Goal: Task Accomplishment & Management: Use online tool/utility

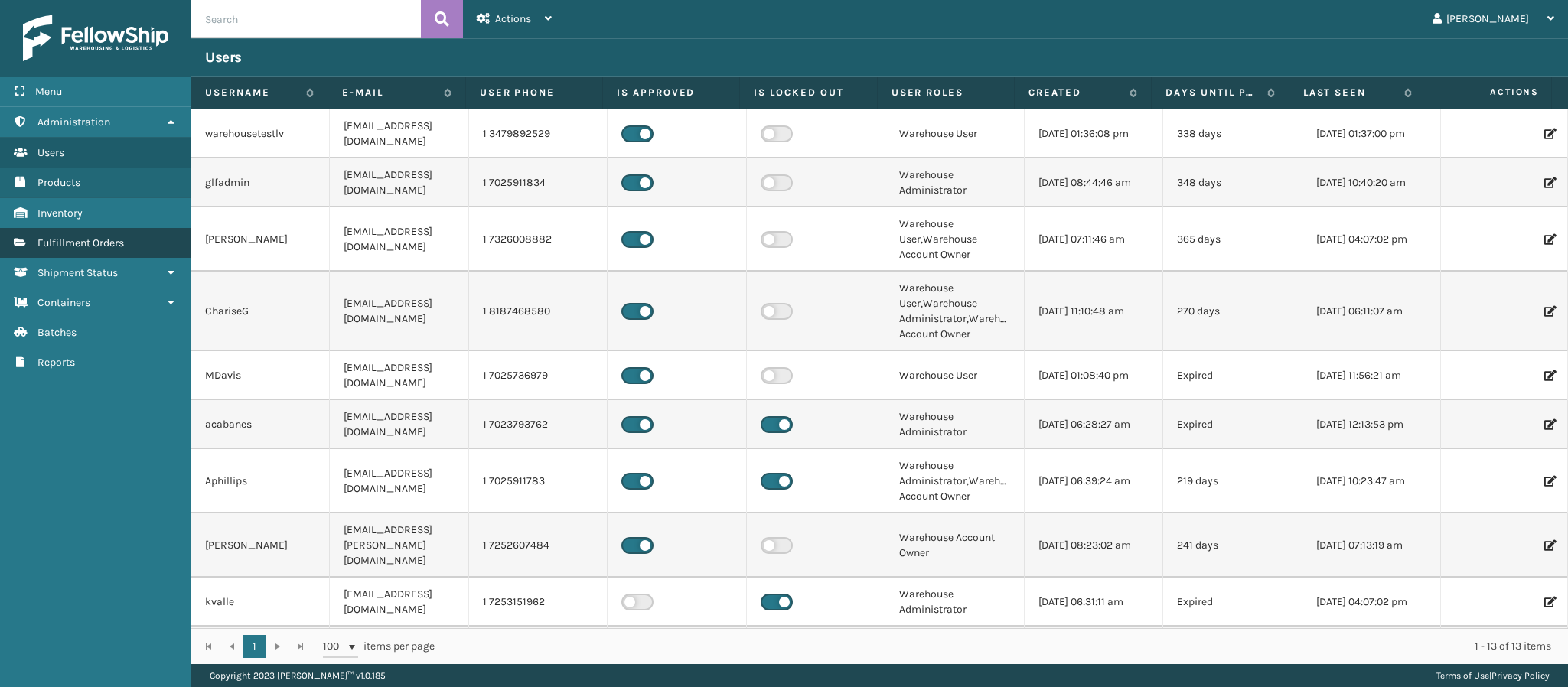
click at [71, 237] on span "Fulfillment Orders" at bounding box center [81, 243] width 87 height 13
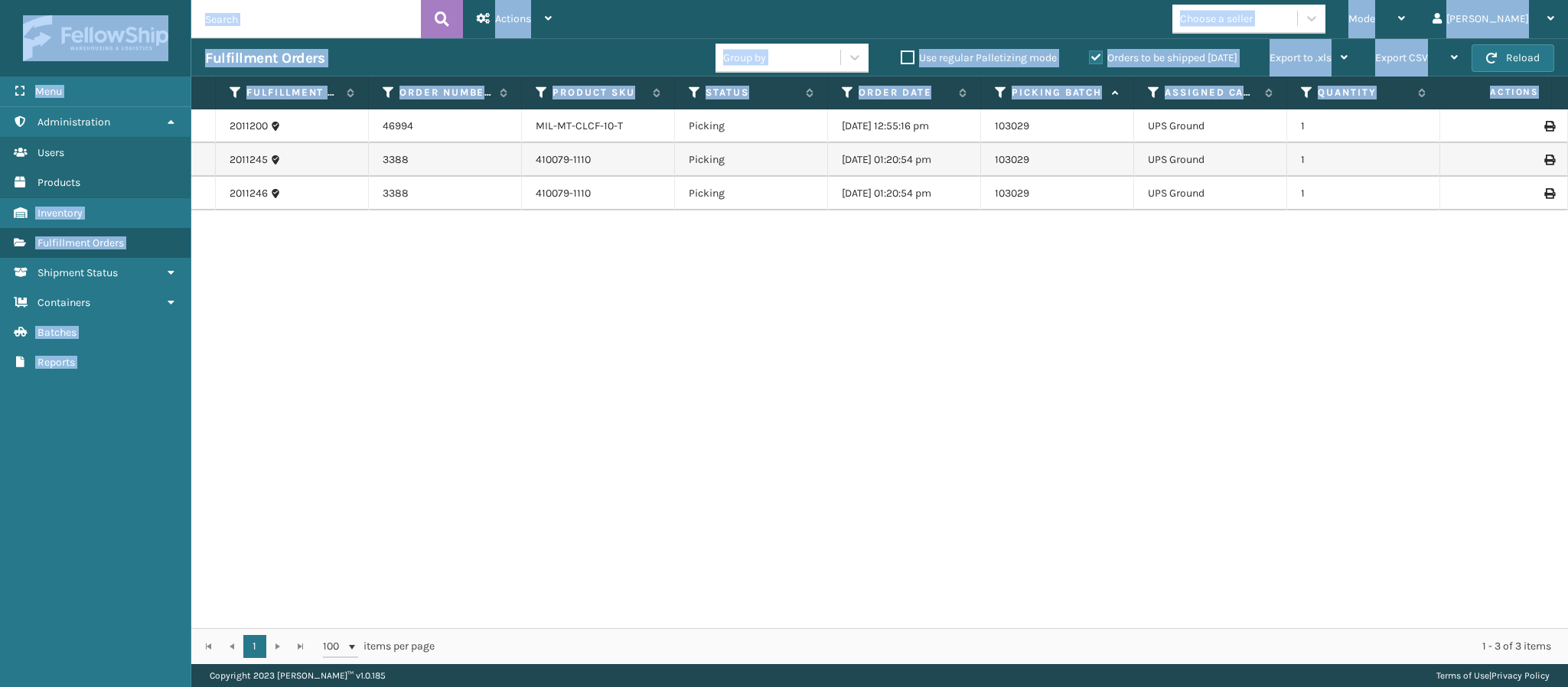
drag, startPoint x: 855, startPoint y: 444, endPoint x: 882, endPoint y: 741, distance: 298.2
click at [882, 686] on html "Menu Administration Users Products Inventory Fulfillment Orders Shipment Status…" at bounding box center [784, 343] width 1568 height 687
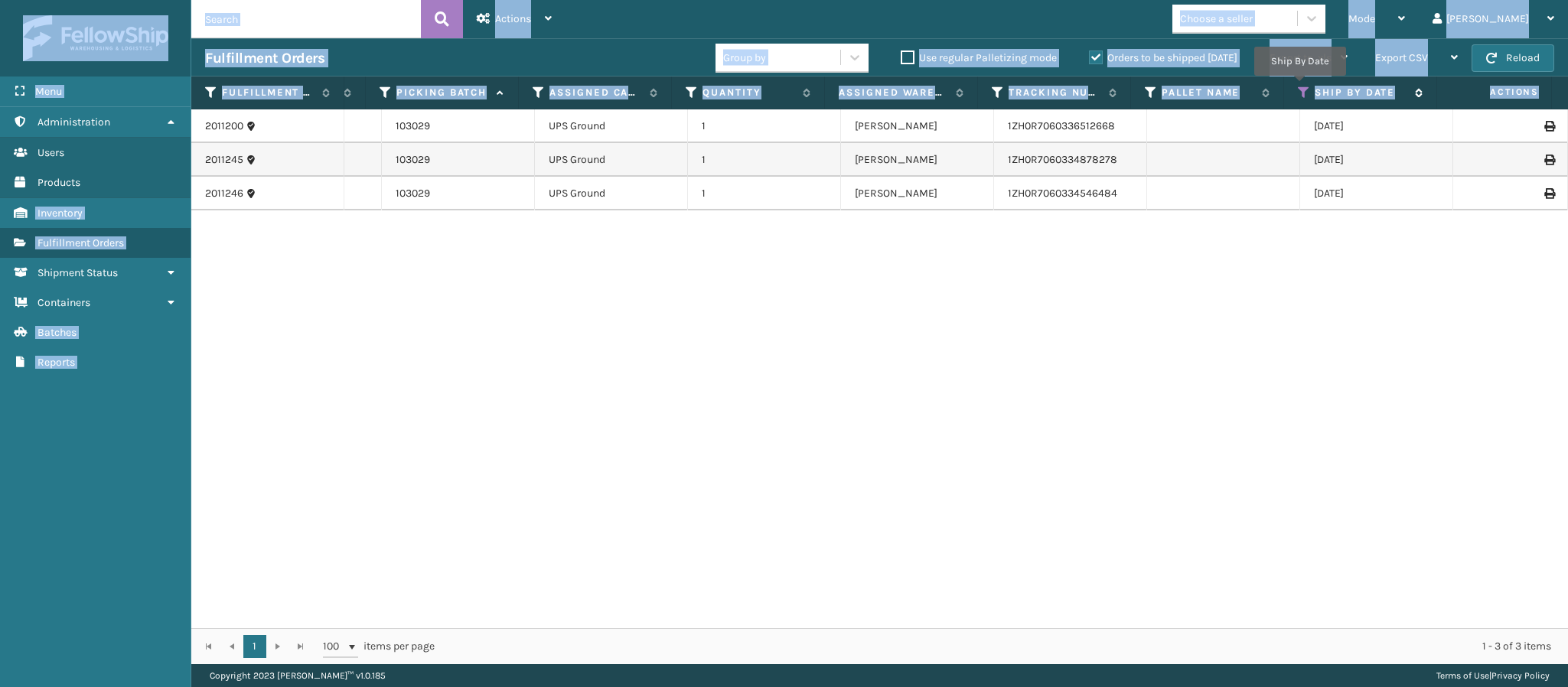
click at [1300, 87] on icon at bounding box center [1304, 93] width 13 height 13
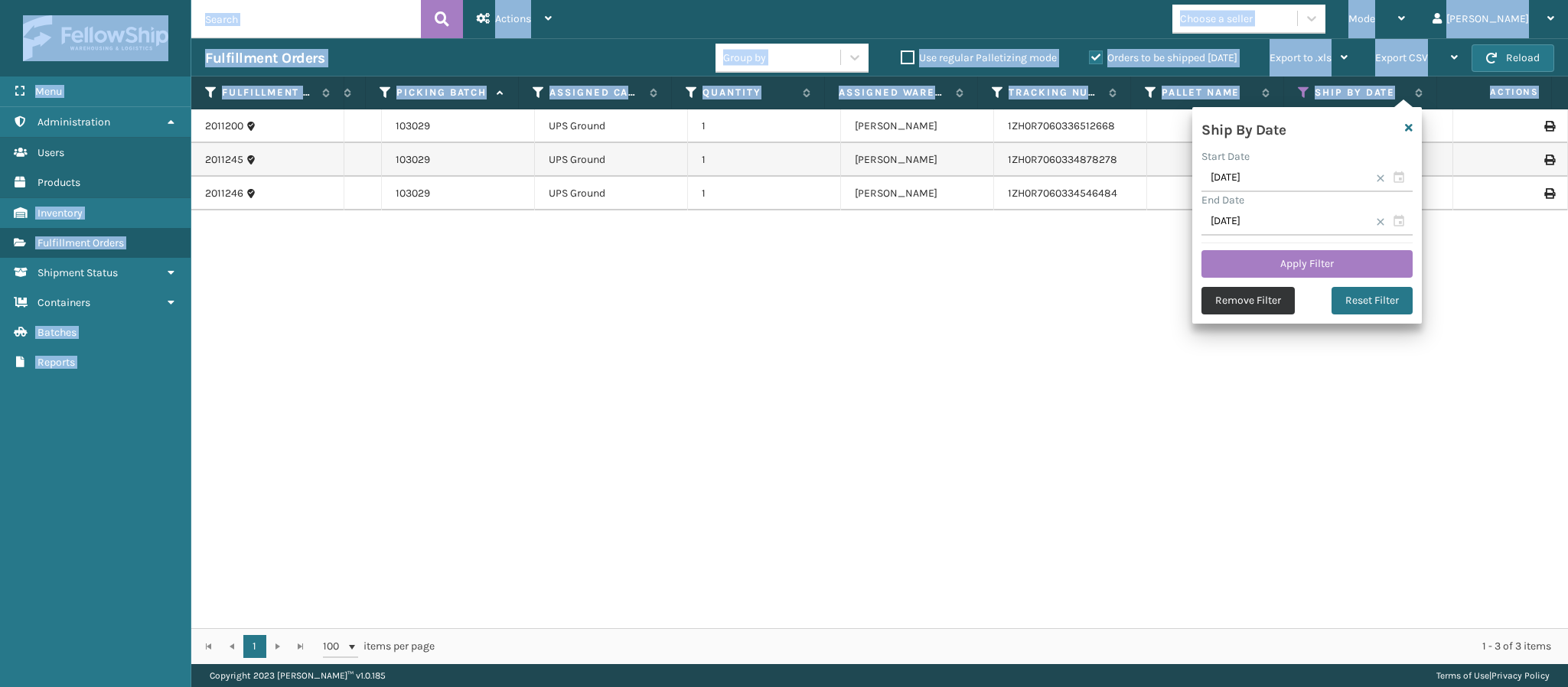
click at [1249, 299] on button "Remove Filter" at bounding box center [1248, 301] width 94 height 28
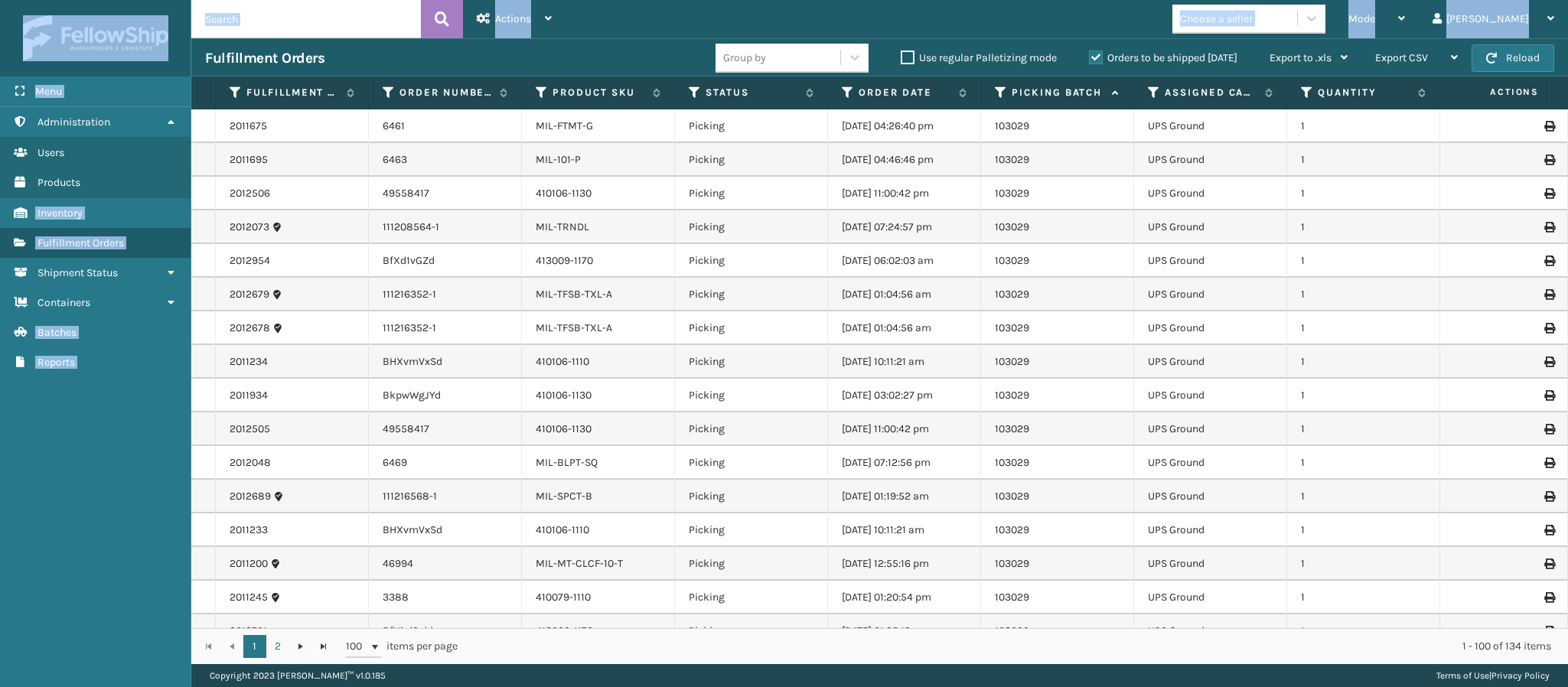
click at [661, 28] on div "Mode Regular Mode Picking Mode Labeling Mode Exit Scan Mode Choose a seller [PE…" at bounding box center [1066, 19] width 1003 height 38
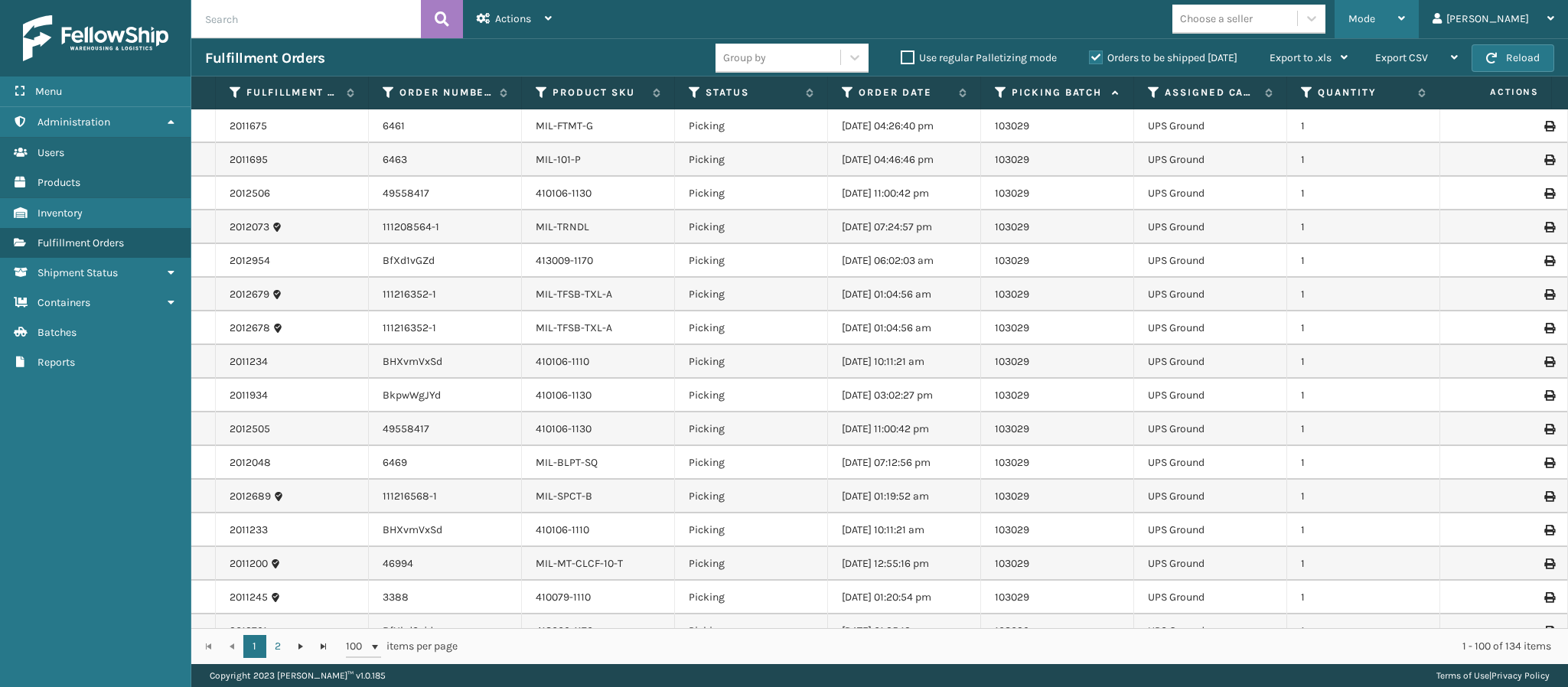
click at [1405, 9] on div "Mode" at bounding box center [1377, 19] width 57 height 38
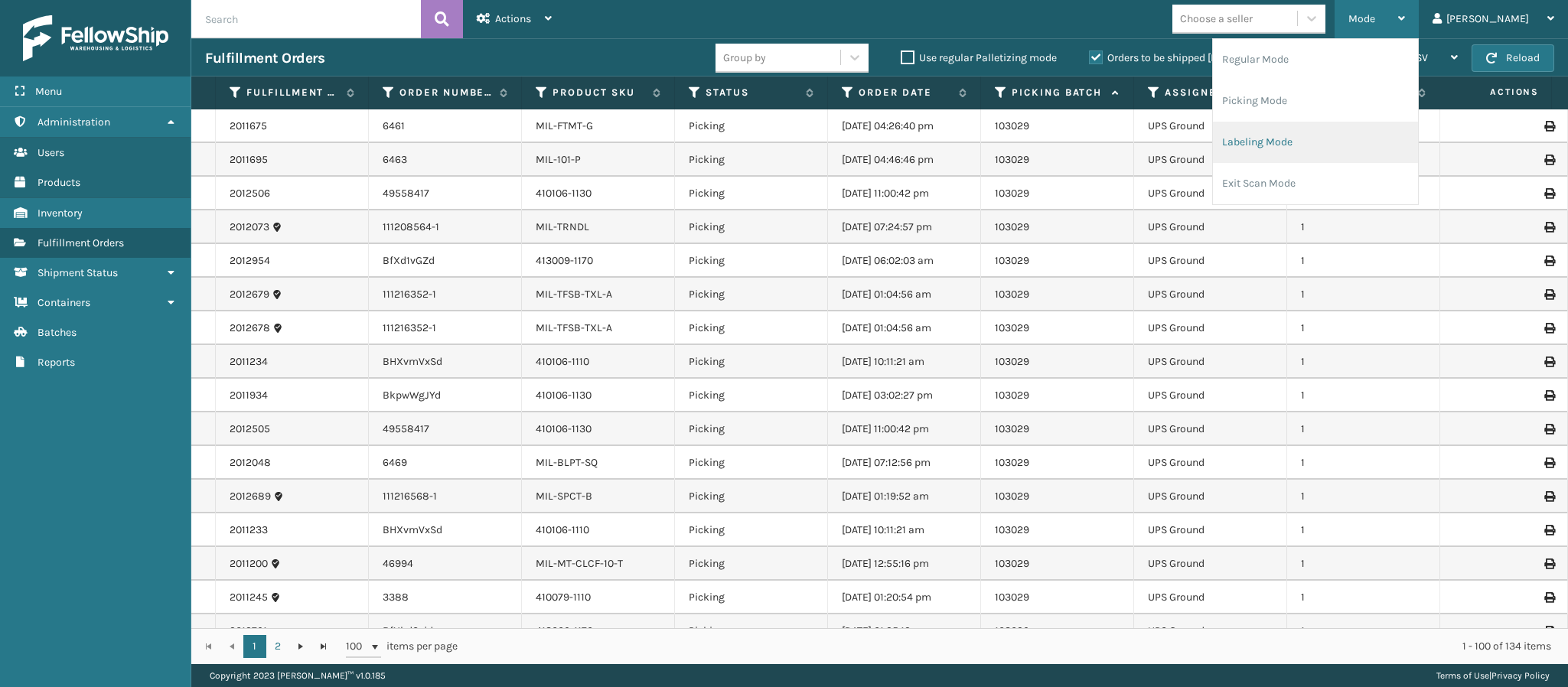
click at [1401, 141] on li "Labeling Mode" at bounding box center [1316, 142] width 205 height 41
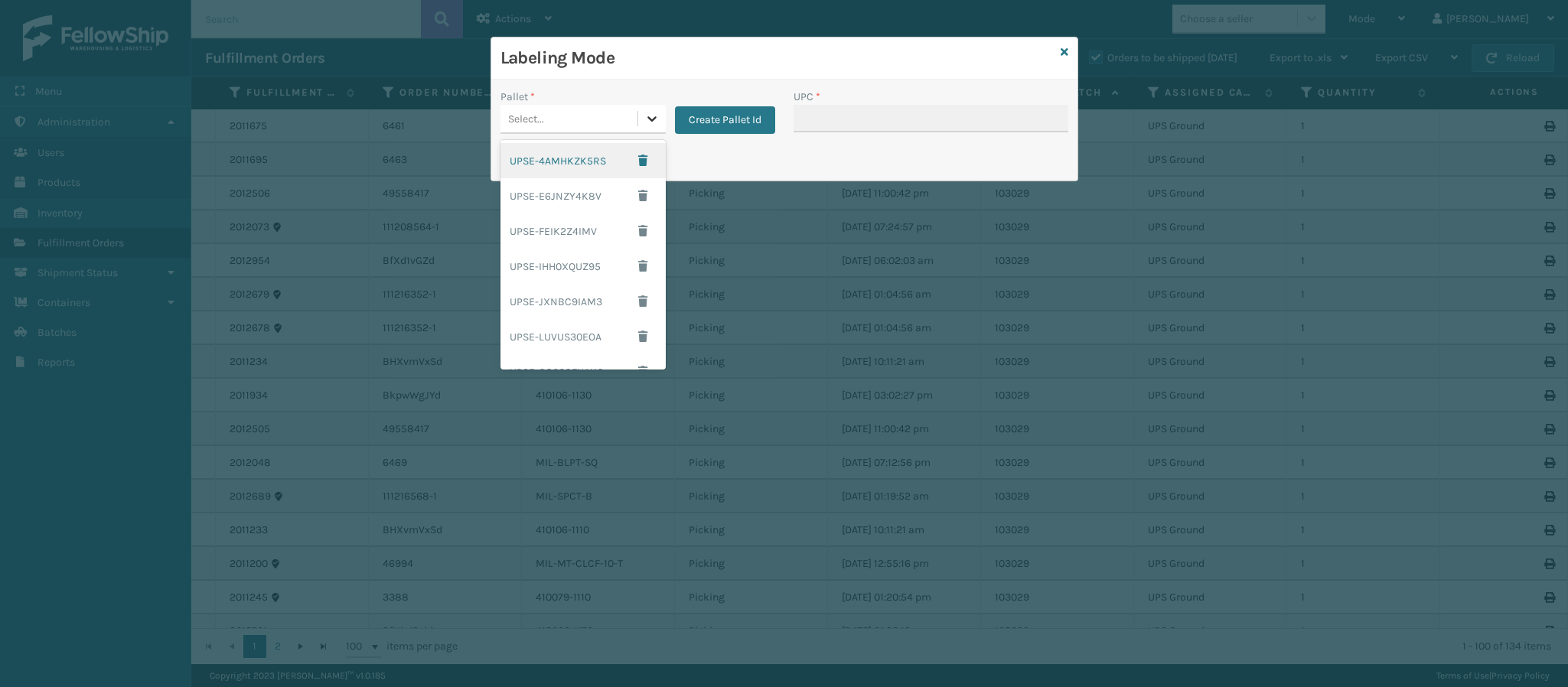
click at [645, 114] on icon at bounding box center [652, 119] width 15 height 15
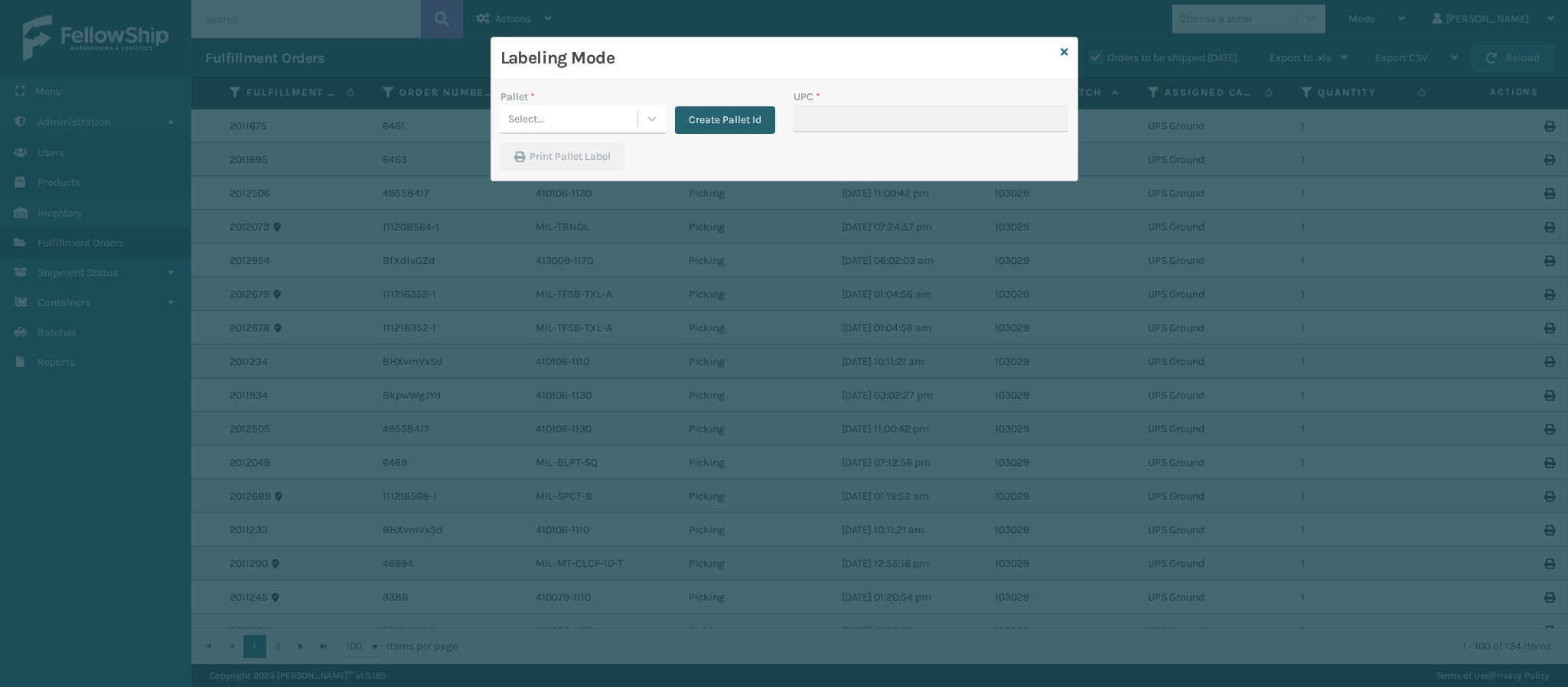
click at [714, 118] on button "Create Pallet Id" at bounding box center [725, 119] width 100 height 28
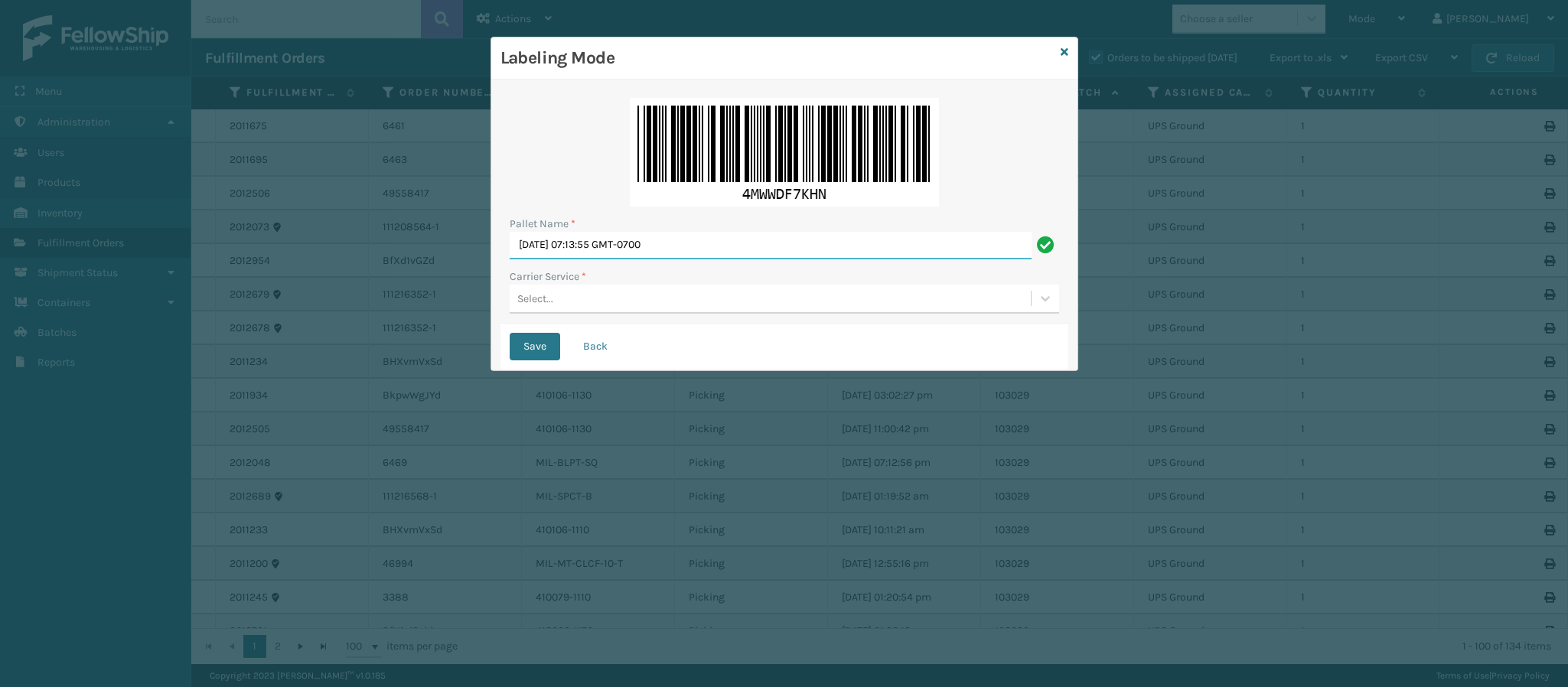
click at [720, 245] on input "[DATE] 07:13:55 GMT-0700" at bounding box center [770, 245] width 522 height 28
type input "Ups Ground UPST3642877"
click at [591, 292] on div "Select..." at bounding box center [770, 299] width 521 height 25
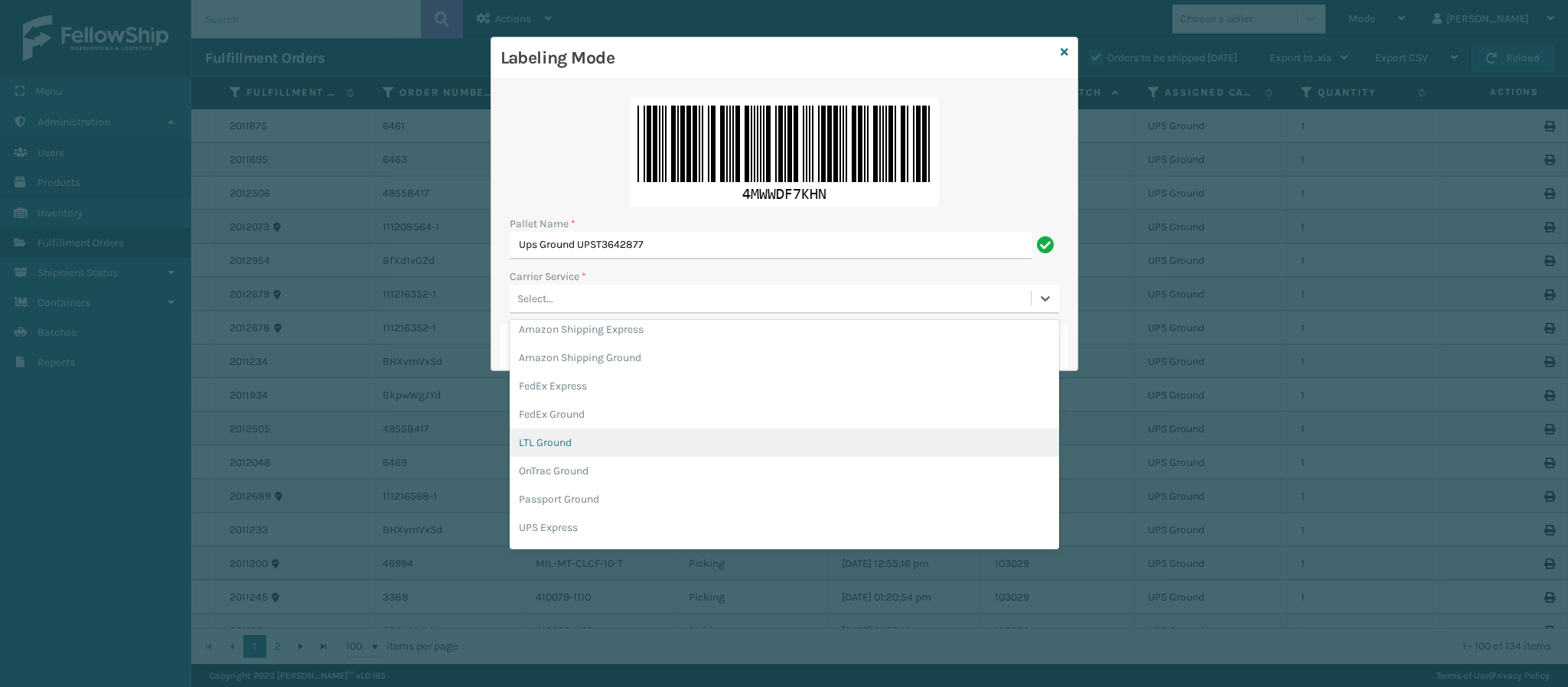
scroll to position [87, 0]
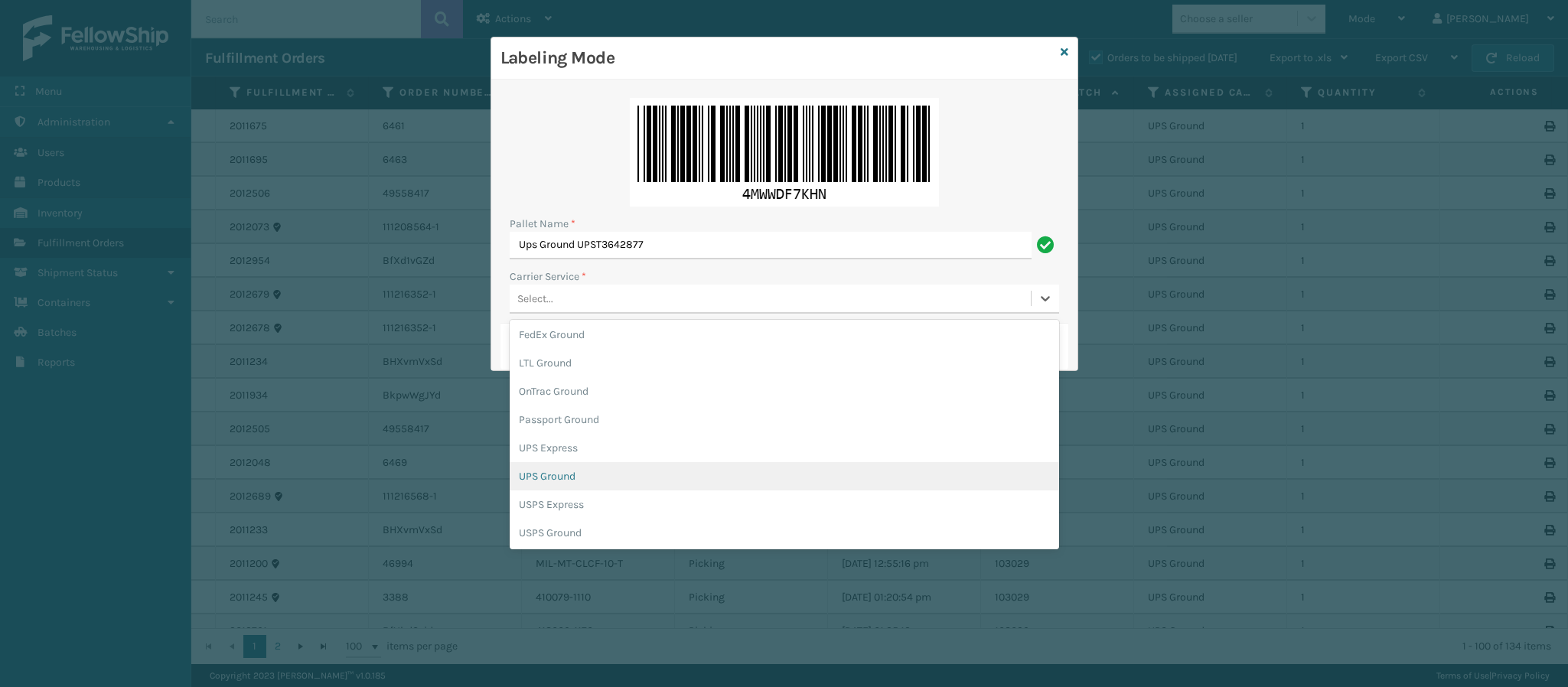
click at [631, 481] on div "UPS Ground" at bounding box center [784, 477] width 549 height 28
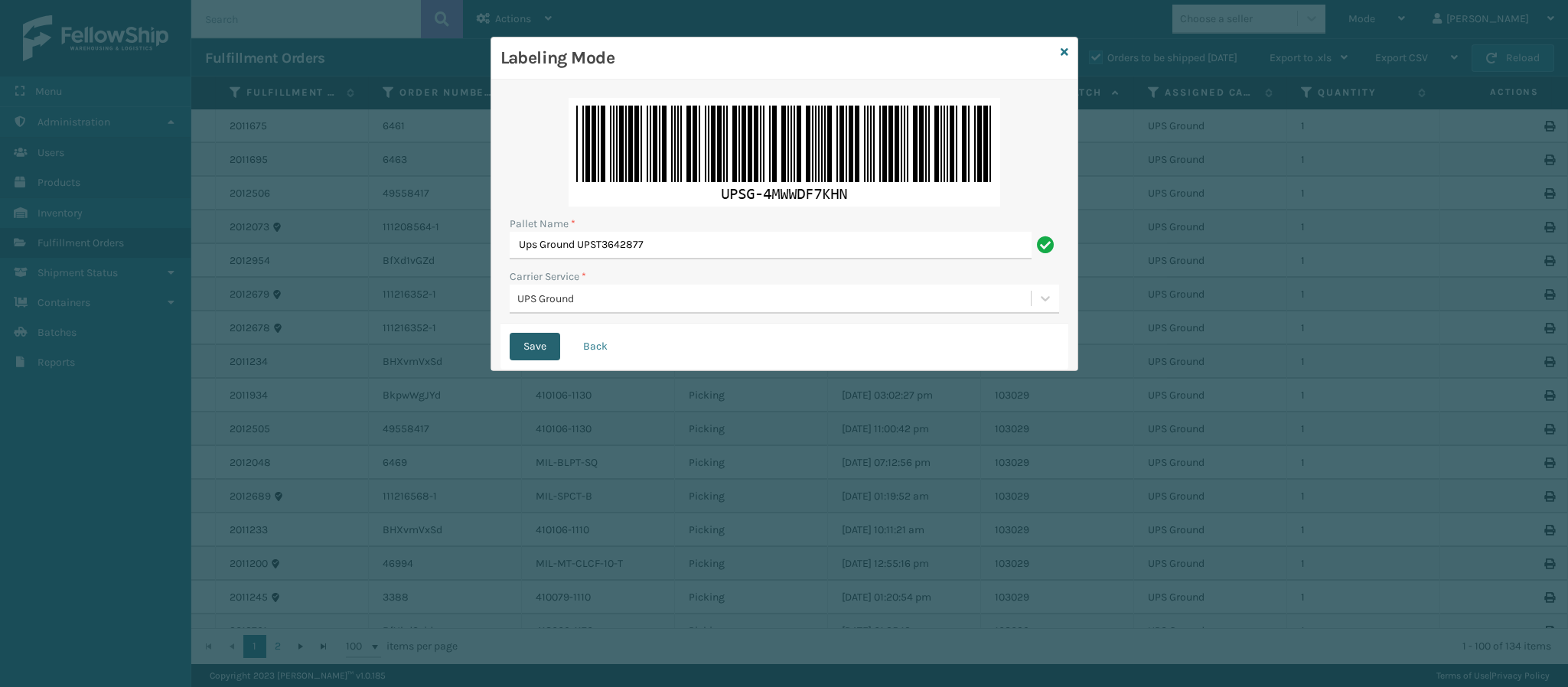
click at [540, 346] on button "Save" at bounding box center [534, 346] width 50 height 28
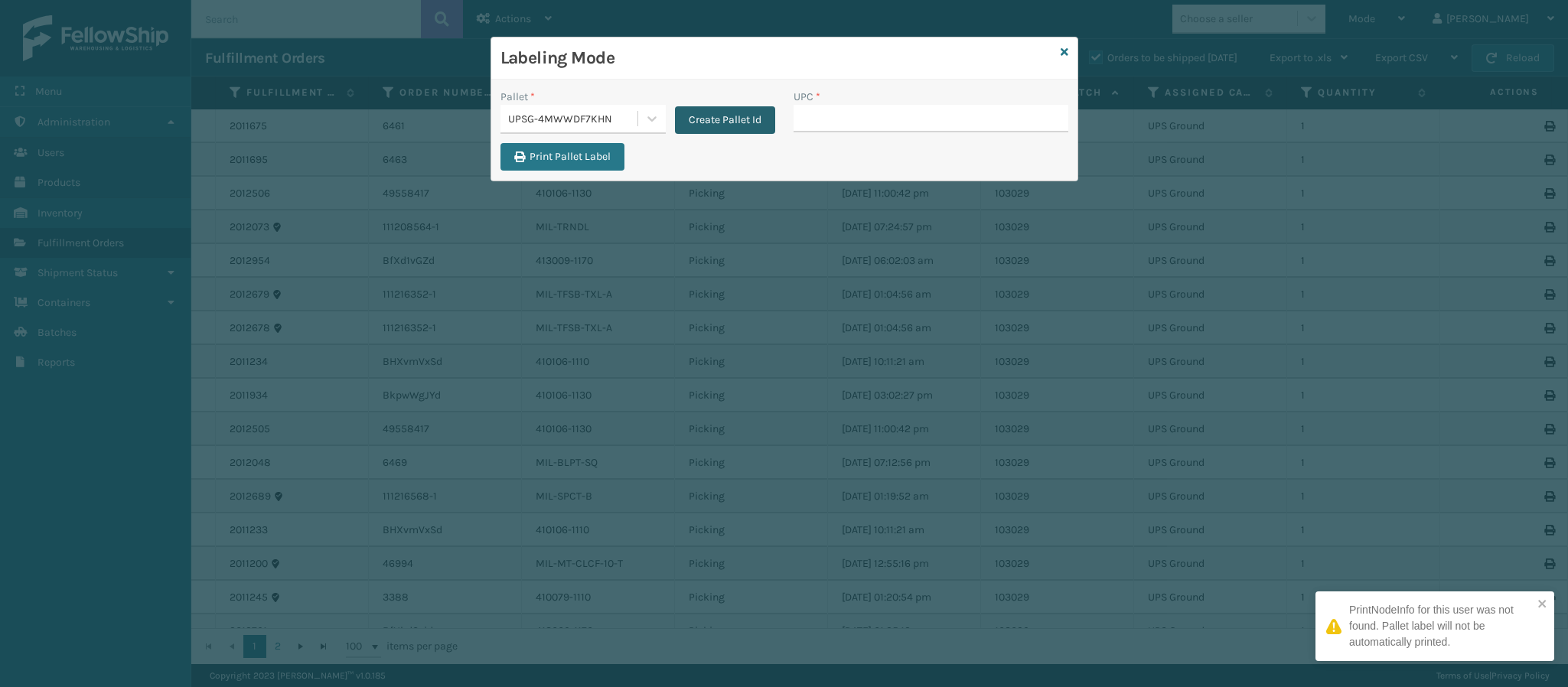
click at [710, 120] on button "Create Pallet Id" at bounding box center [725, 119] width 100 height 28
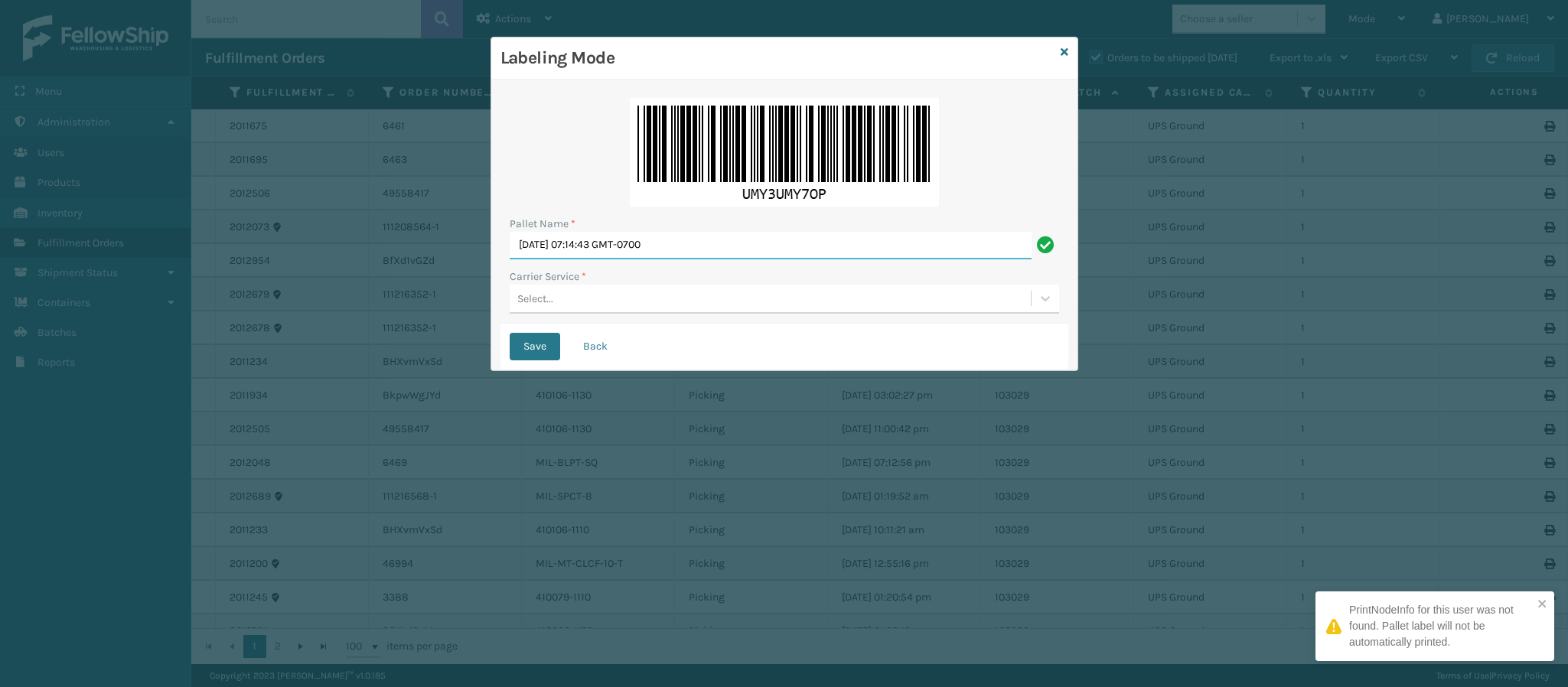
click at [699, 246] on input "[DATE] 07:14:43 GMT-0700" at bounding box center [770, 245] width 522 height 28
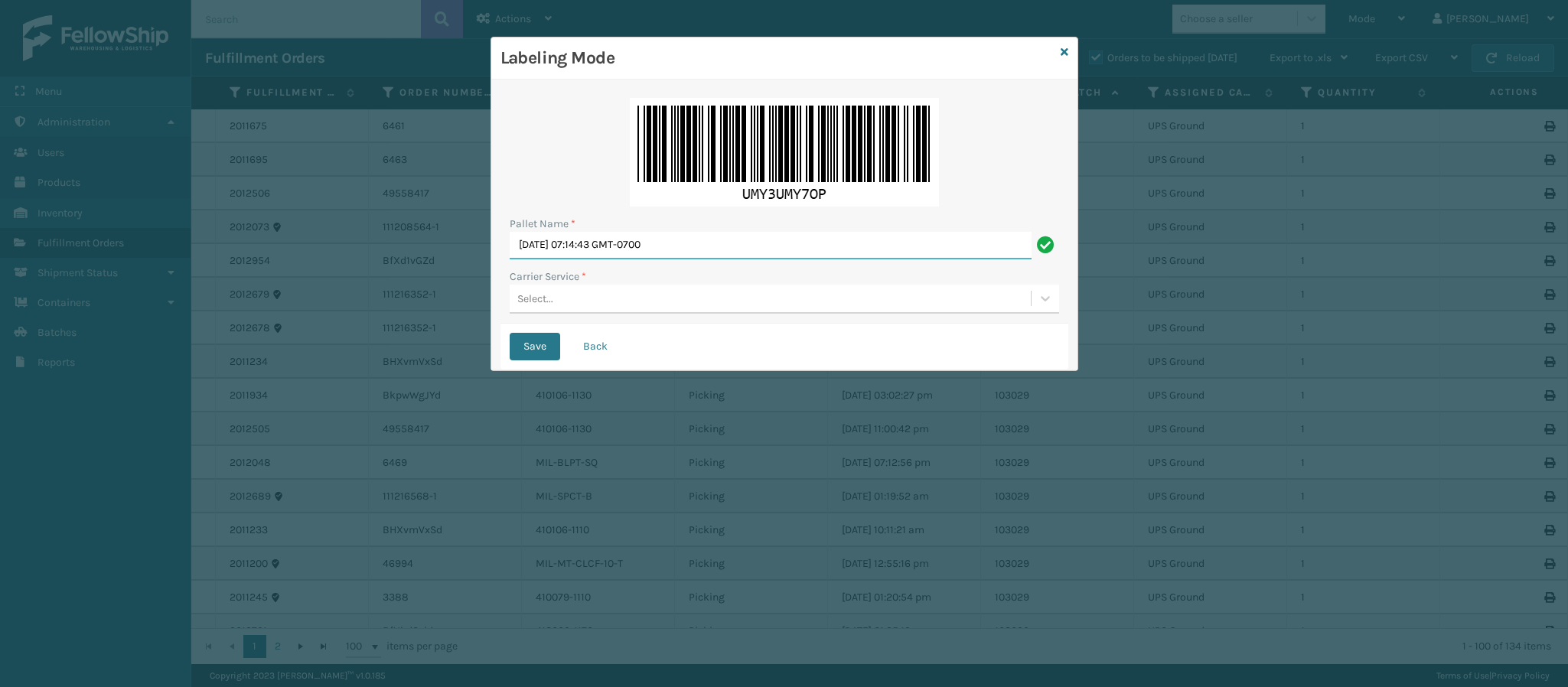
click at [699, 246] on input "[DATE] 07:14:43 GMT-0700" at bounding box center [770, 245] width 522 height 28
type input "Ups Express UPST3642877"
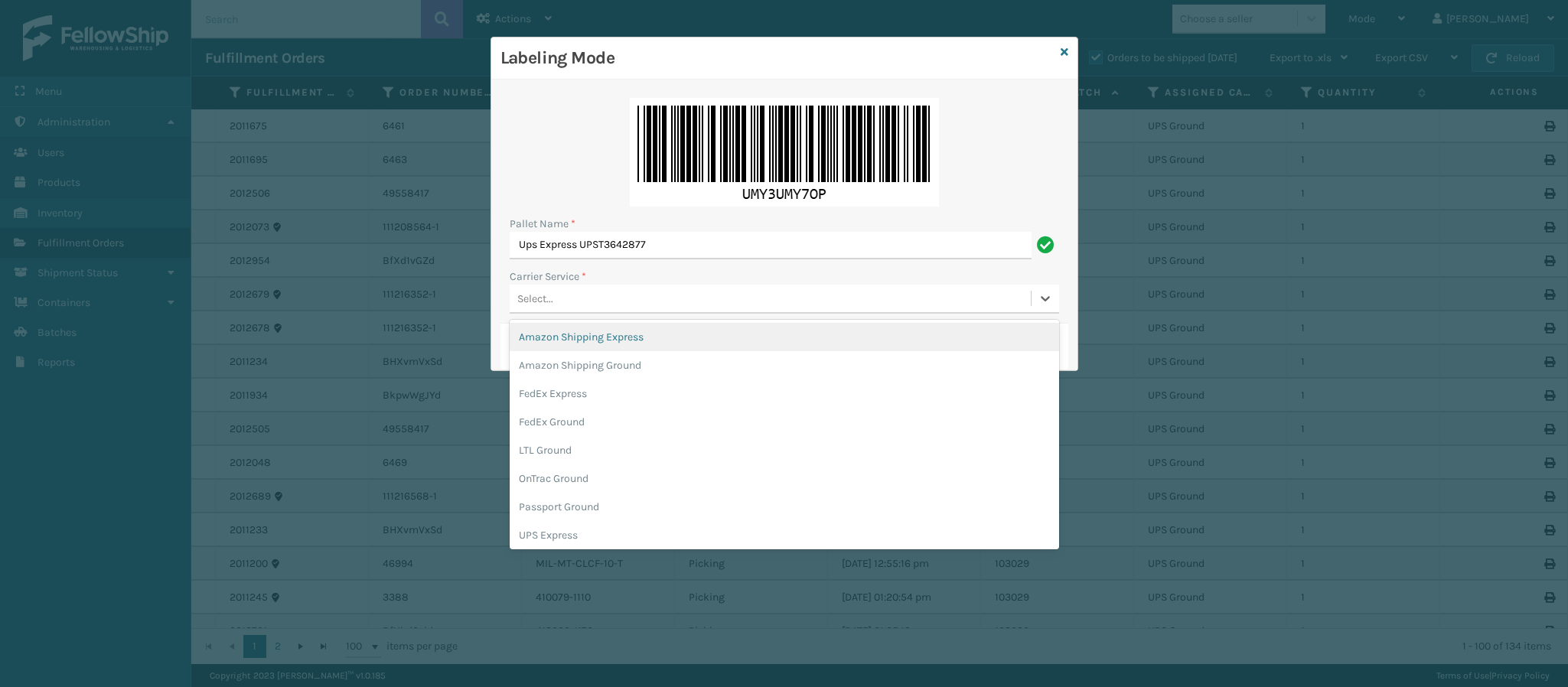
click at [627, 301] on div "Select..." at bounding box center [770, 299] width 521 height 25
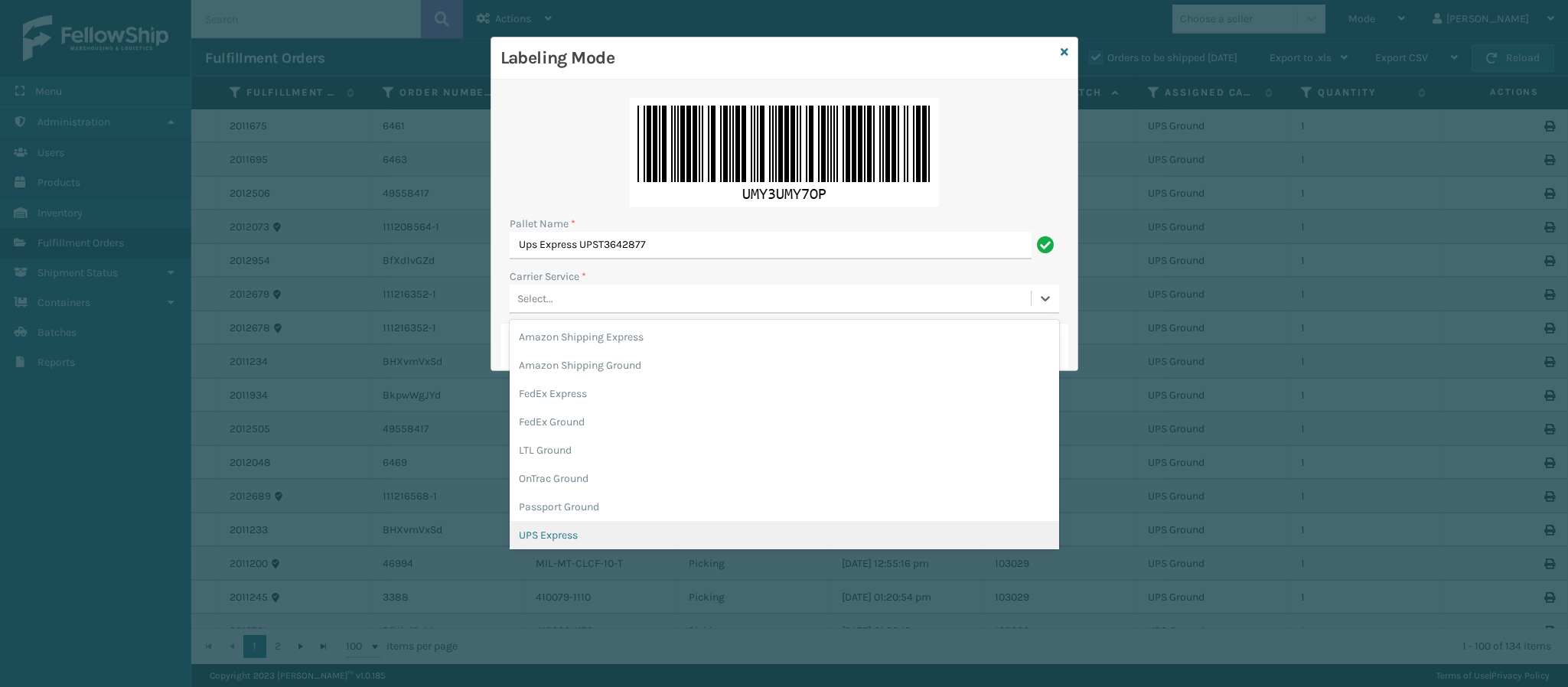
click at [609, 528] on div "UPS Express" at bounding box center [784, 535] width 549 height 28
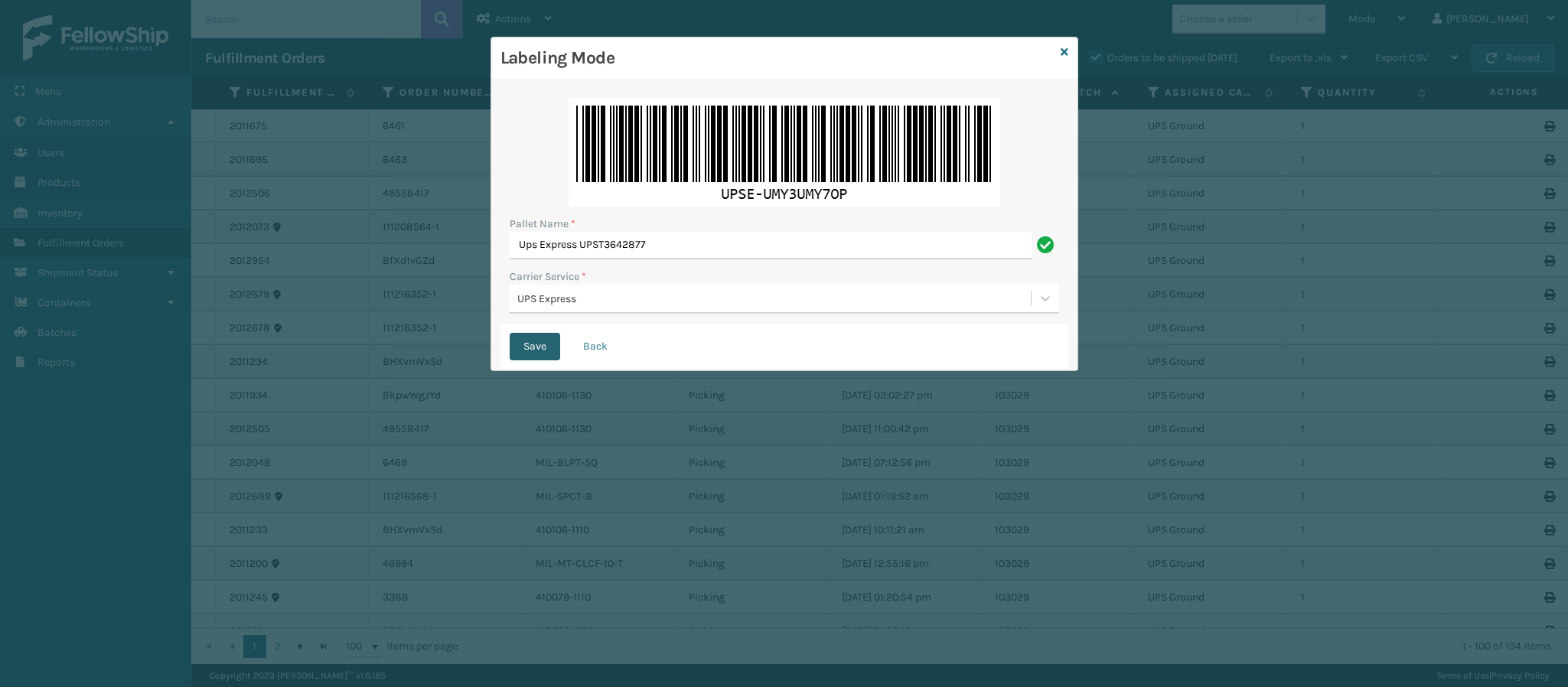
click at [519, 358] on button "Save" at bounding box center [534, 346] width 50 height 28
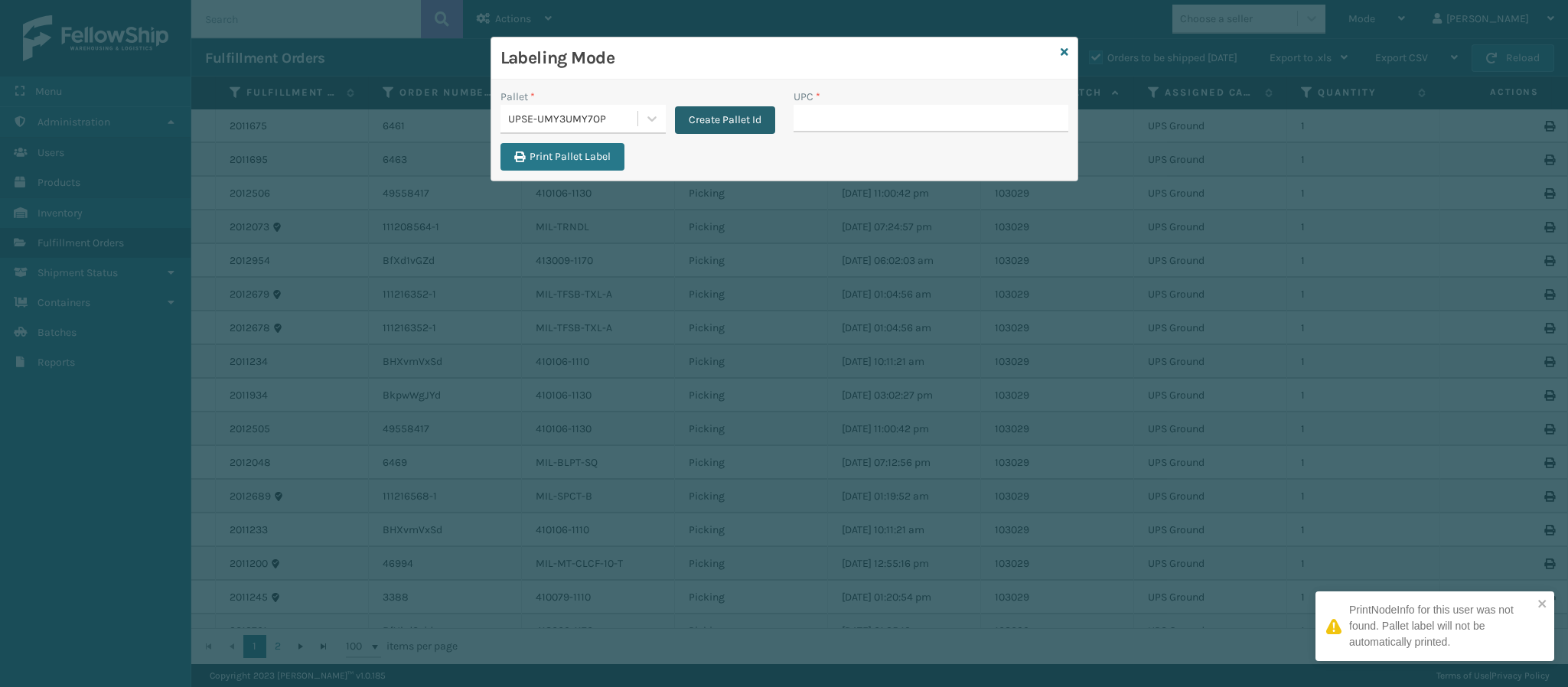
click at [721, 122] on button "Create Pallet Id" at bounding box center [725, 119] width 100 height 28
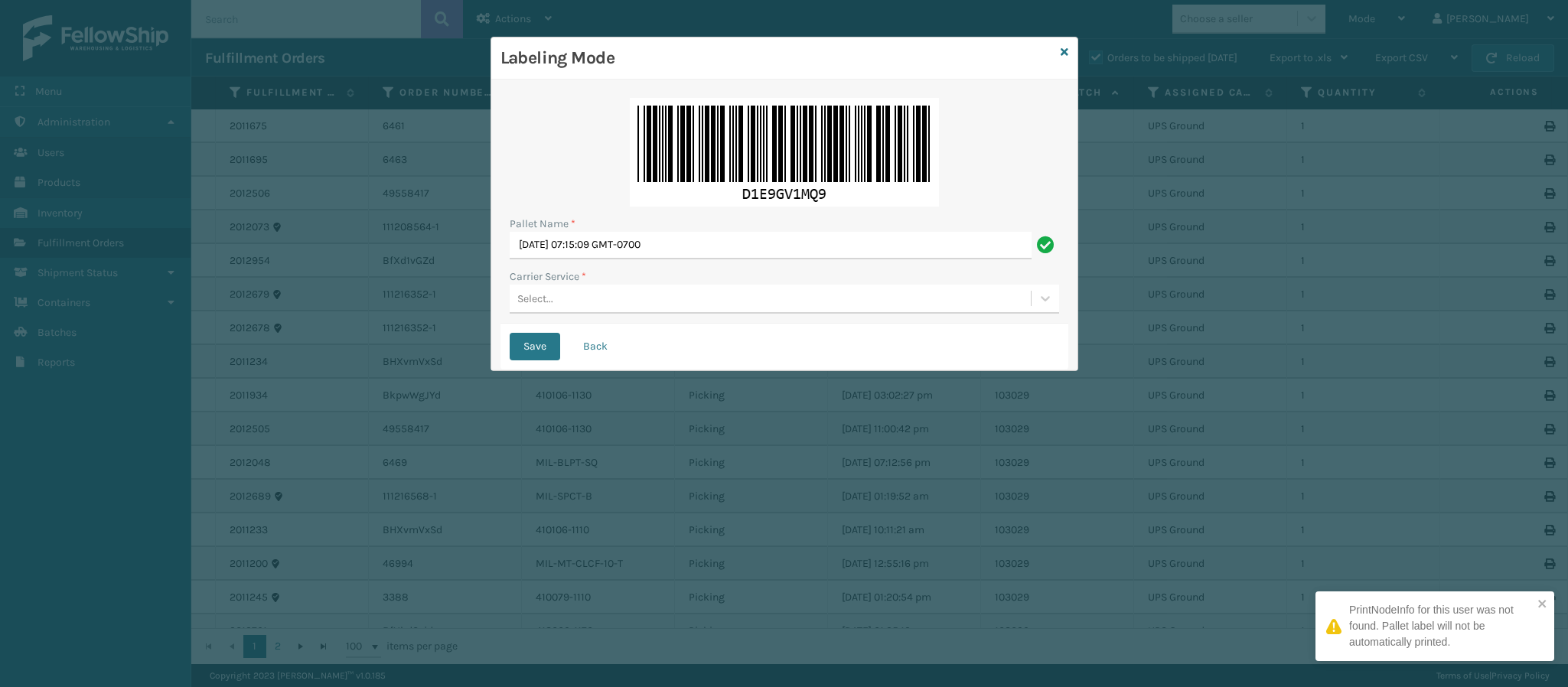
click at [740, 230] on div "Pallet Name *" at bounding box center [784, 223] width 549 height 16
drag, startPoint x: 740, startPoint y: 230, endPoint x: 741, endPoint y: 242, distance: 12.0
click at [741, 240] on div "Pallet Name * [DATE] 07:15:09 GMT-0700" at bounding box center [784, 237] width 549 height 43
click at [739, 251] on input "[DATE] 07:15:09 GMT-0700" at bounding box center [770, 245] width 522 height 28
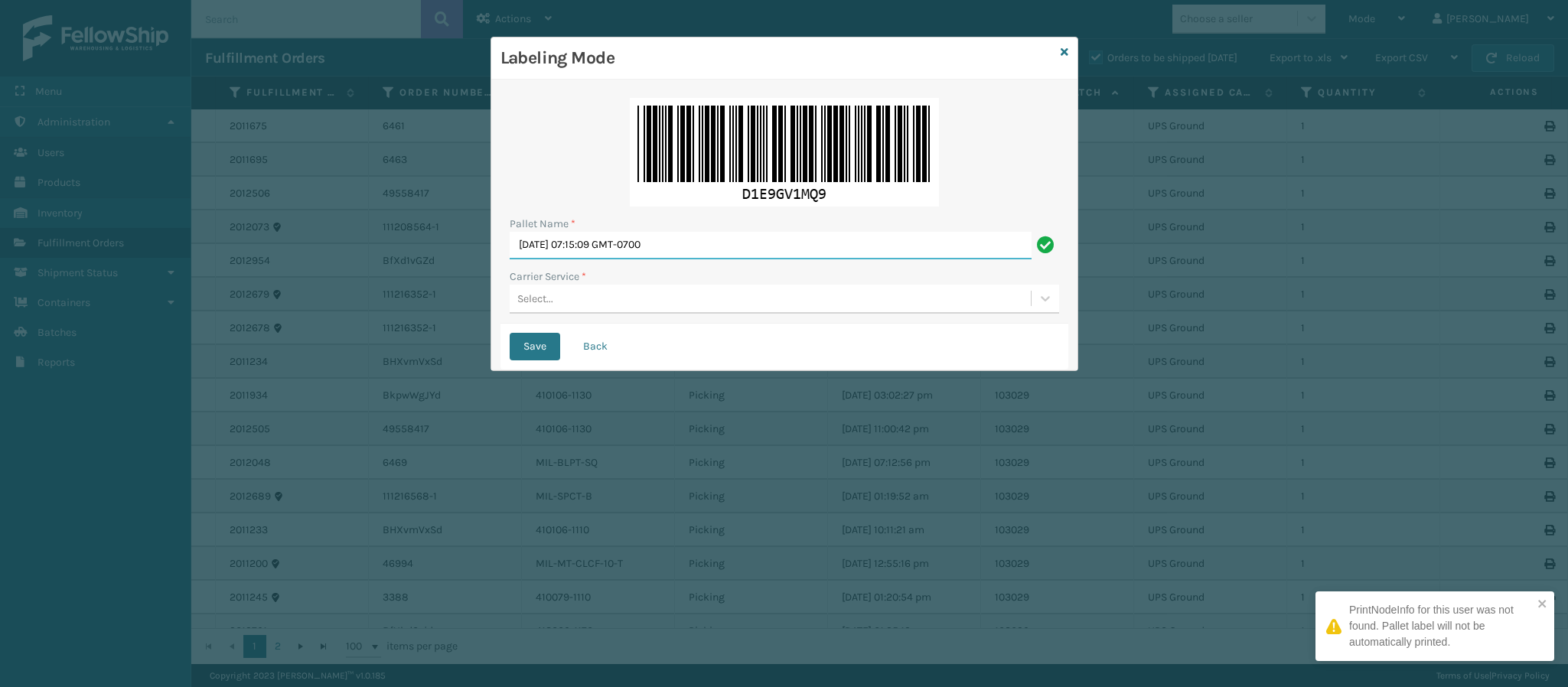
click at [739, 251] on input "[DATE] 07:15:09 GMT-0700" at bounding box center [770, 245] width 522 height 28
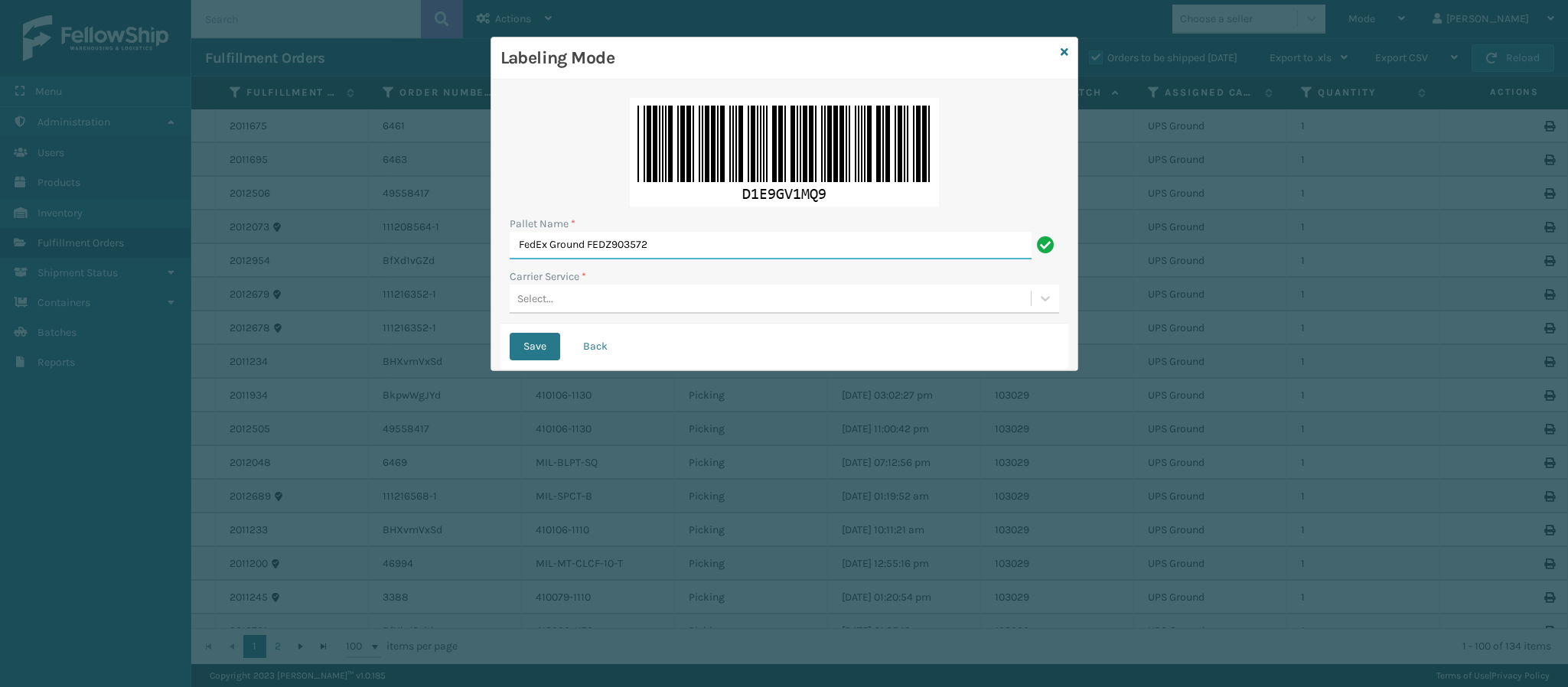
type input "FedEx Ground FEDZ903572"
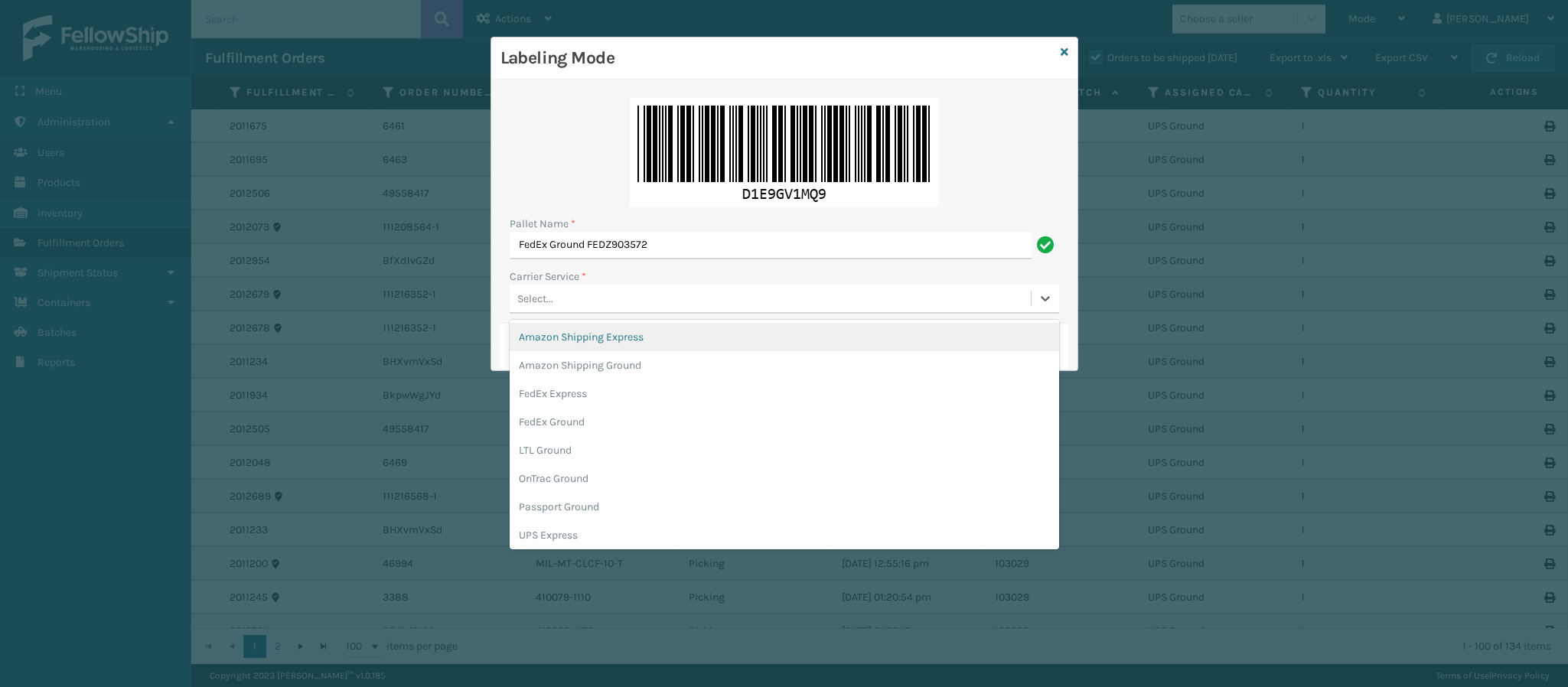
click at [583, 307] on div "Select..." at bounding box center [770, 299] width 521 height 25
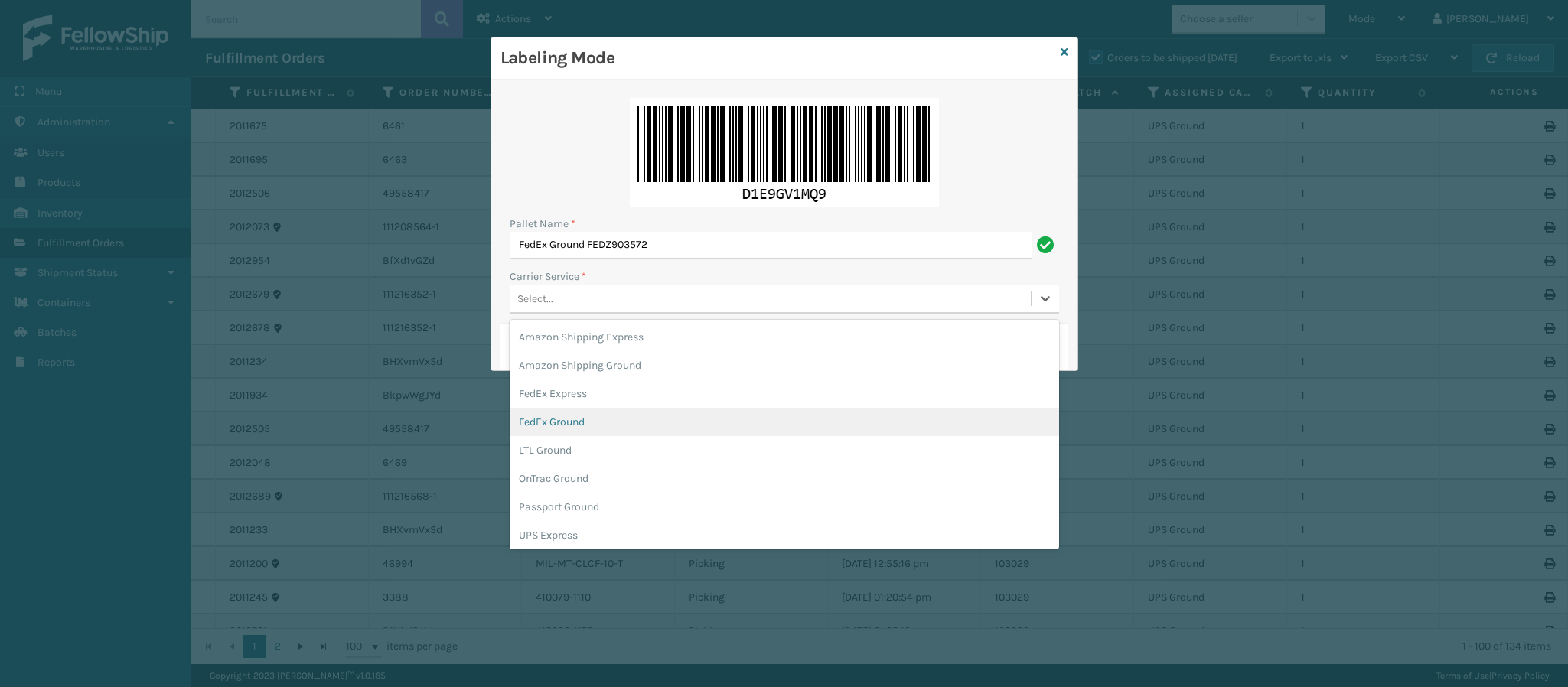
click at [597, 421] on div "FedEx Ground" at bounding box center [784, 422] width 549 height 28
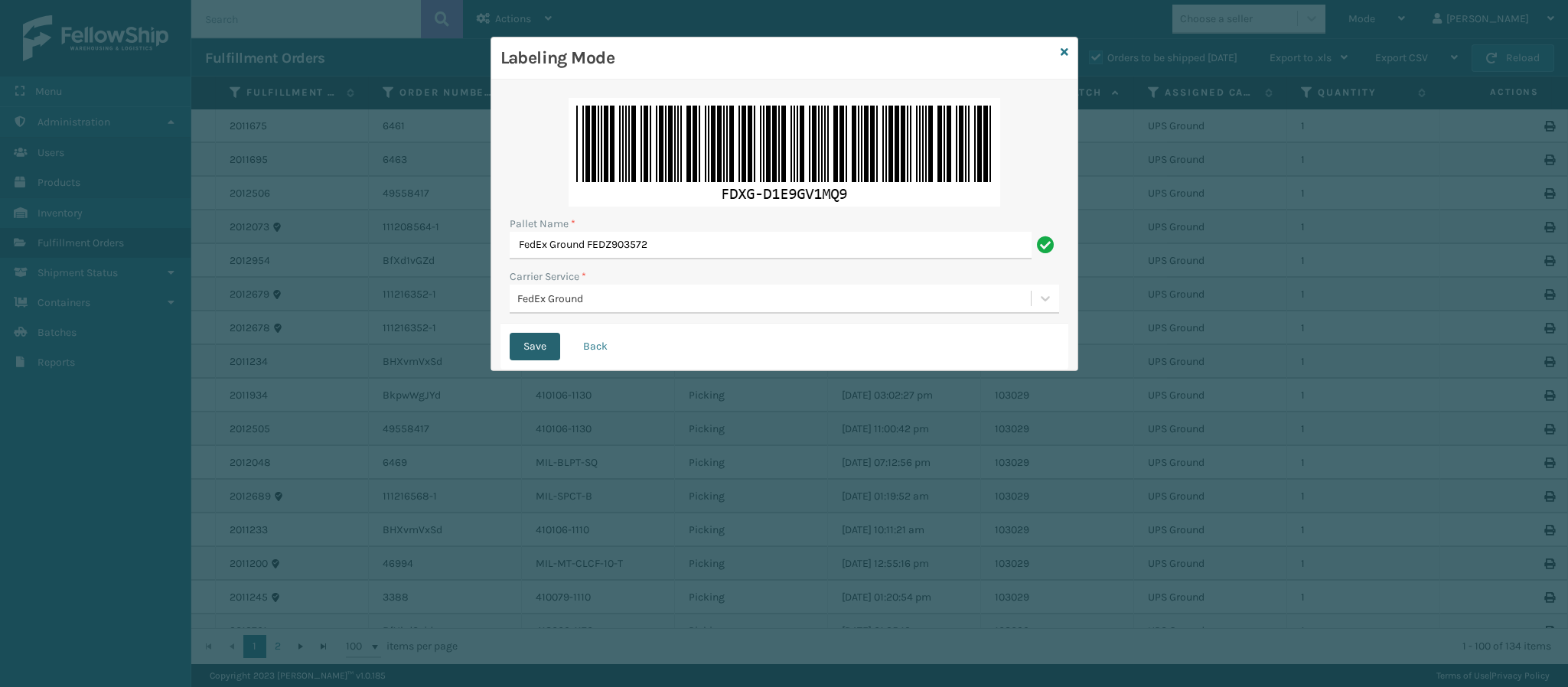
click at [537, 346] on button "Save" at bounding box center [534, 346] width 50 height 28
